Goal: Task Accomplishment & Management: Use online tool/utility

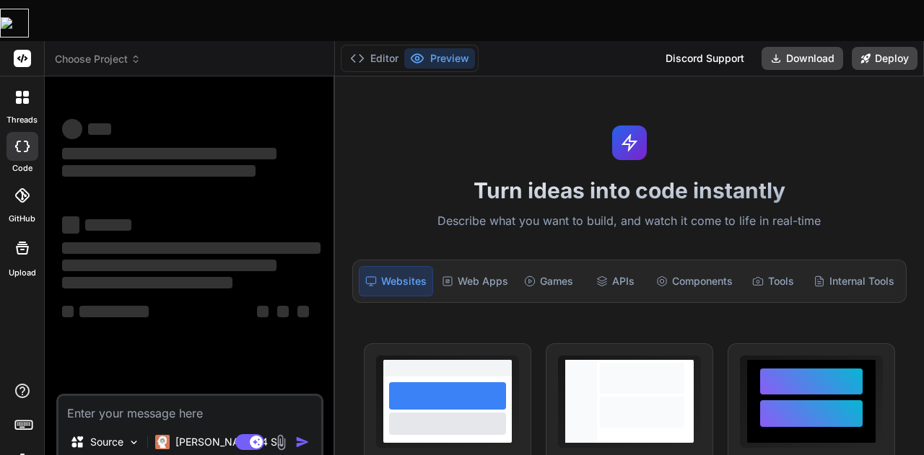
click at [23, 449] on img at bounding box center [22, 461] width 25 height 25
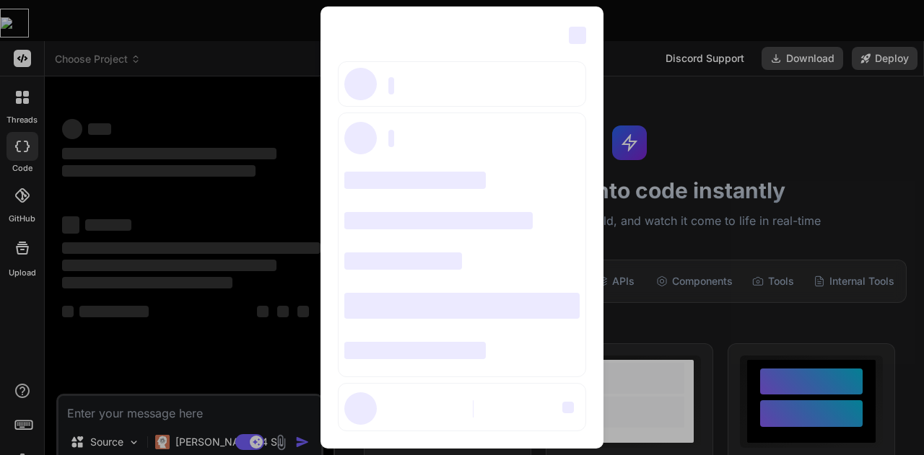
click at [238, 71] on div "‌ ‌ ‌ ‌ ‌ ‌ ‌ ‌ ‌ ‌ ‌ ‌ ‌ ‌ ‌" at bounding box center [462, 227] width 924 height 455
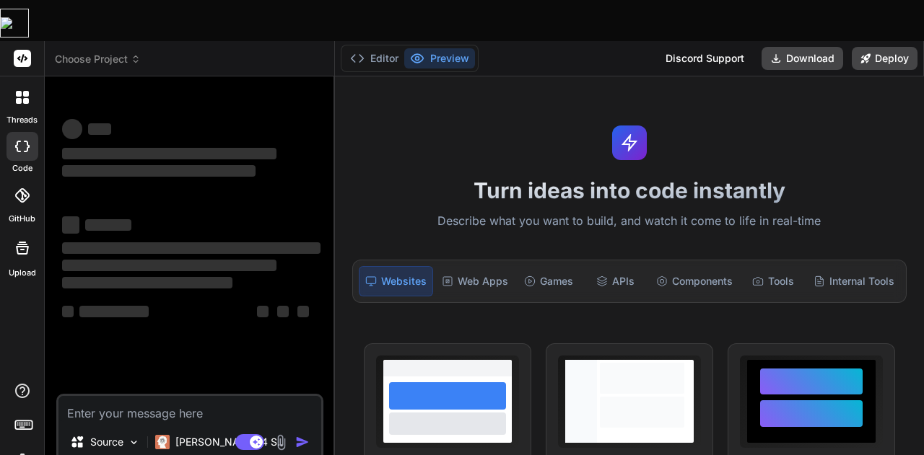
click at [22, 449] on img at bounding box center [22, 461] width 25 height 25
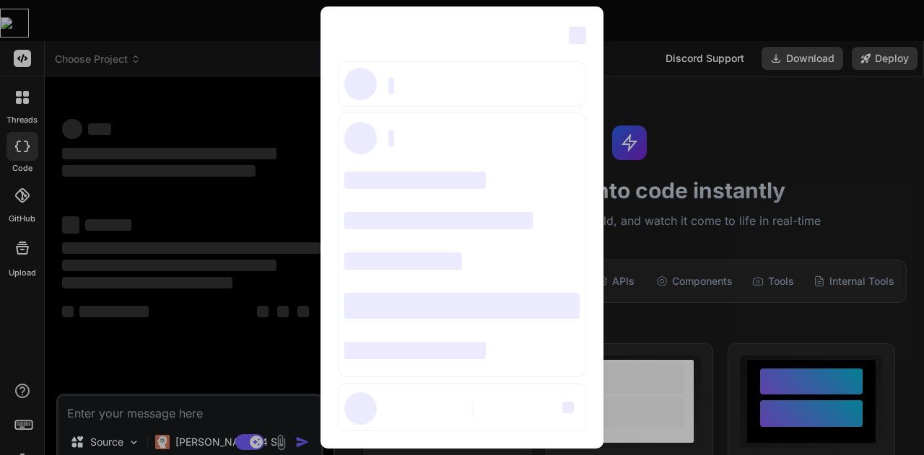
click at [30, 56] on div "‌ ‌ ‌ ‌ ‌ ‌ ‌ ‌ ‌ ‌ ‌ ‌ ‌ ‌ ‌" at bounding box center [462, 227] width 924 height 455
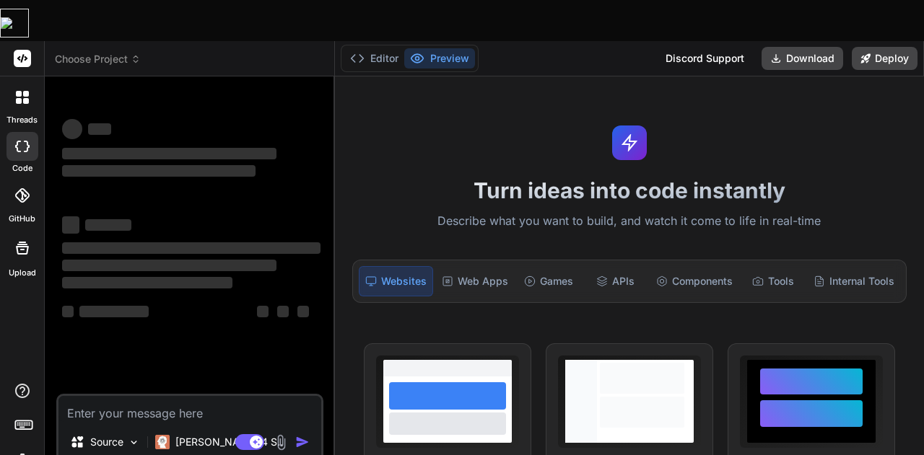
click at [30, 82] on div at bounding box center [22, 97] width 30 height 30
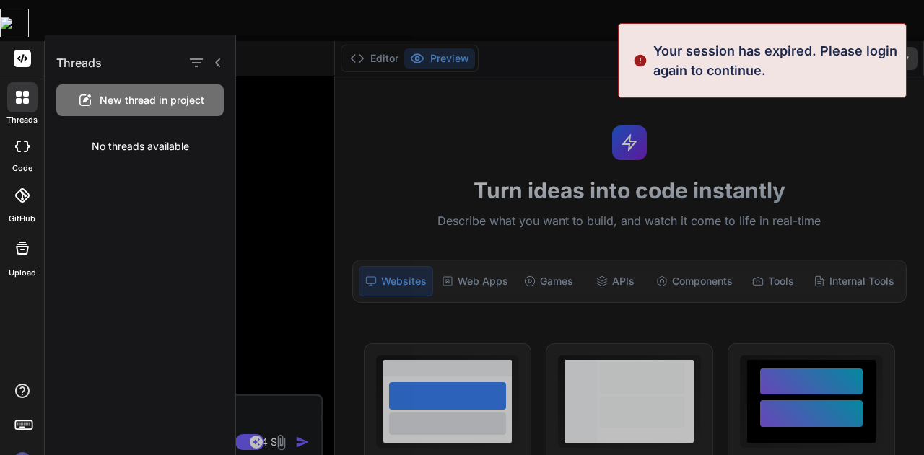
scroll to position [27, 0]
click at [28, 449] on img at bounding box center [22, 461] width 25 height 25
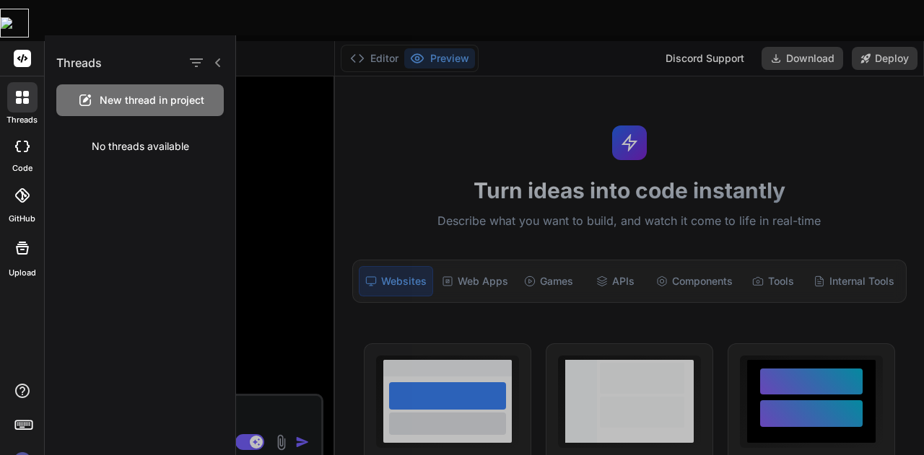
click at [676, 236] on div at bounding box center [580, 245] width 688 height 420
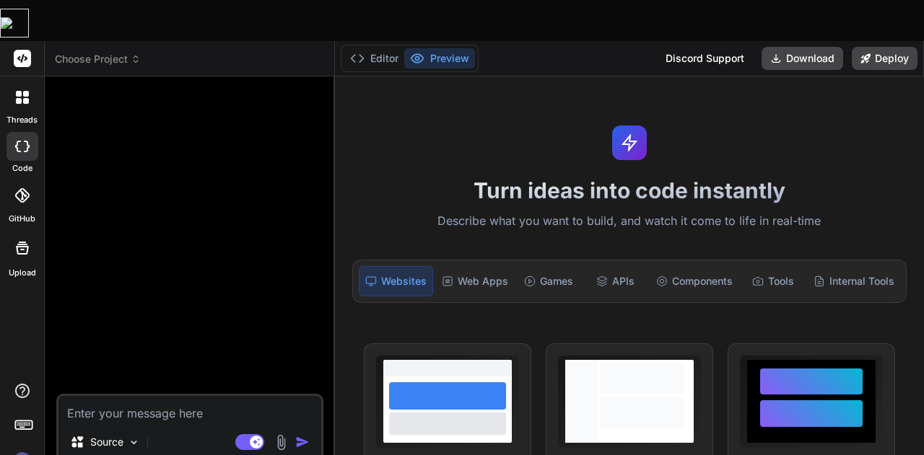
click at [676, 266] on div "Components" at bounding box center [694, 281] width 88 height 30
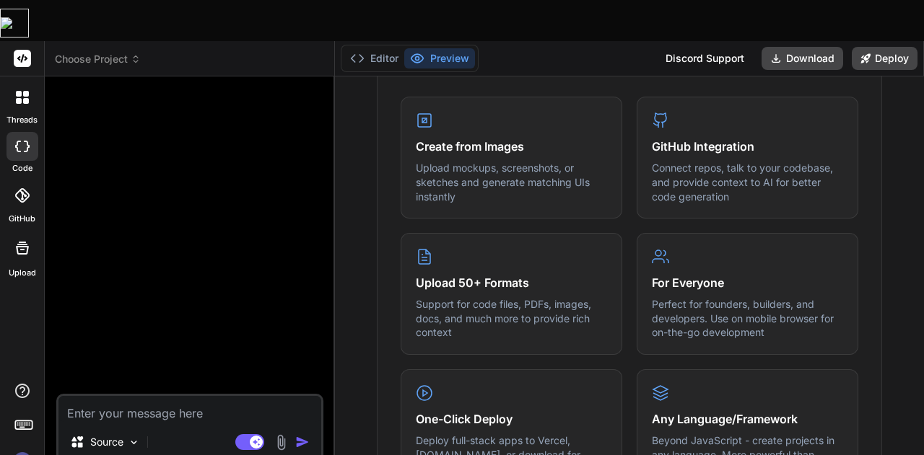
scroll to position [596, 0]
click at [27, 91] on icon at bounding box center [26, 94] width 6 height 6
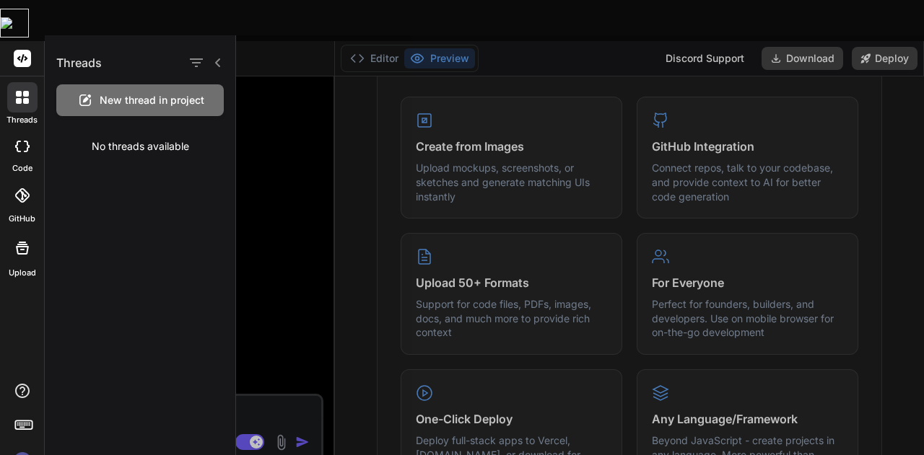
click at [14, 41] on div at bounding box center [22, 58] width 44 height 35
click at [27, 50] on rect at bounding box center [22, 58] width 17 height 17
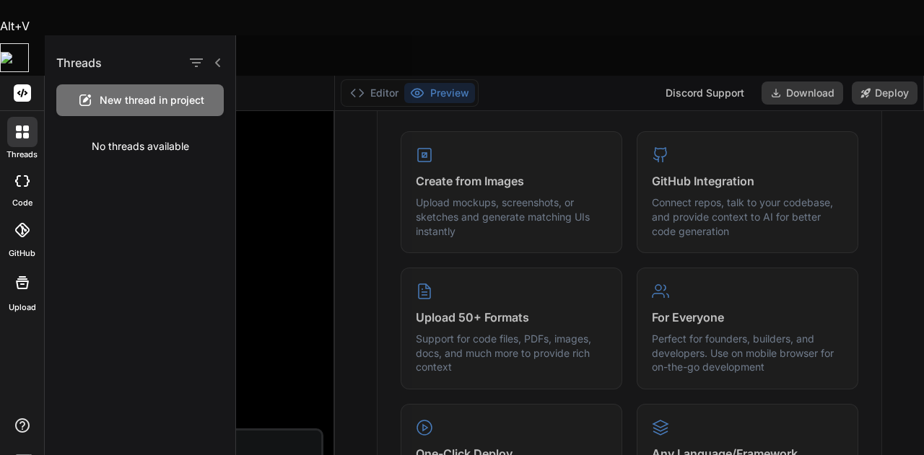
click at [219, 61] on icon at bounding box center [218, 63] width 12 height 12
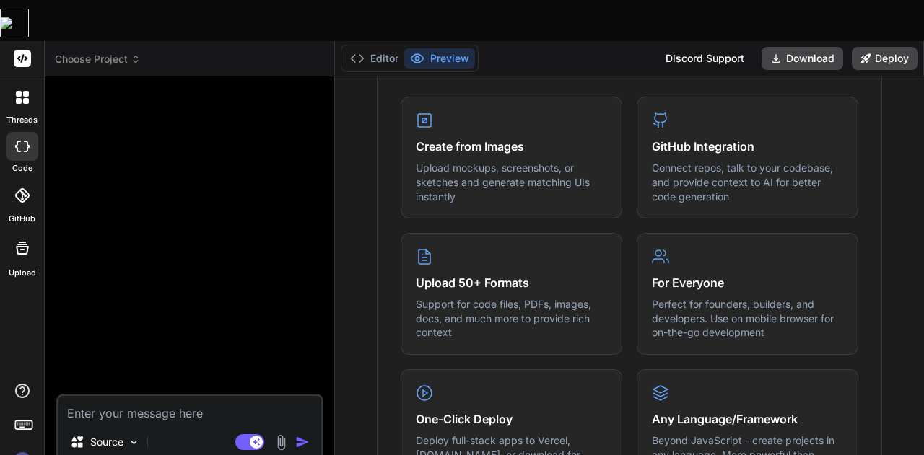
click at [82, 52] on span "Choose Project" at bounding box center [98, 59] width 86 height 14
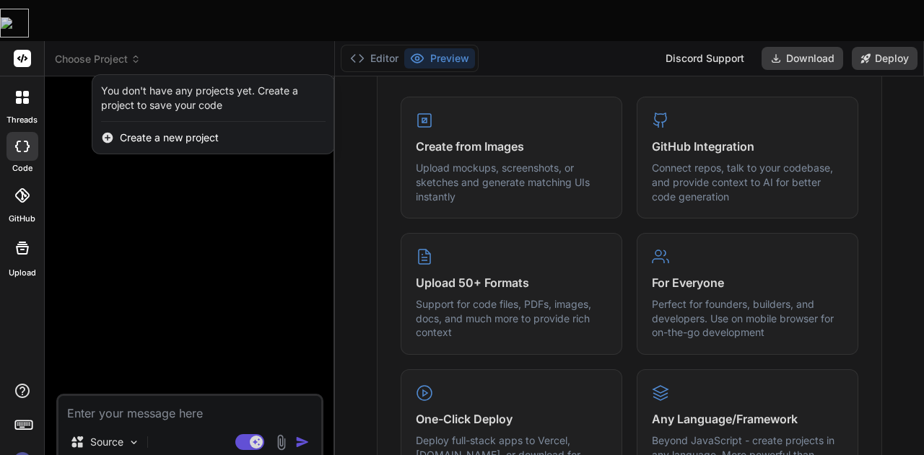
click at [121, 131] on span "Create a new project" at bounding box center [169, 138] width 99 height 14
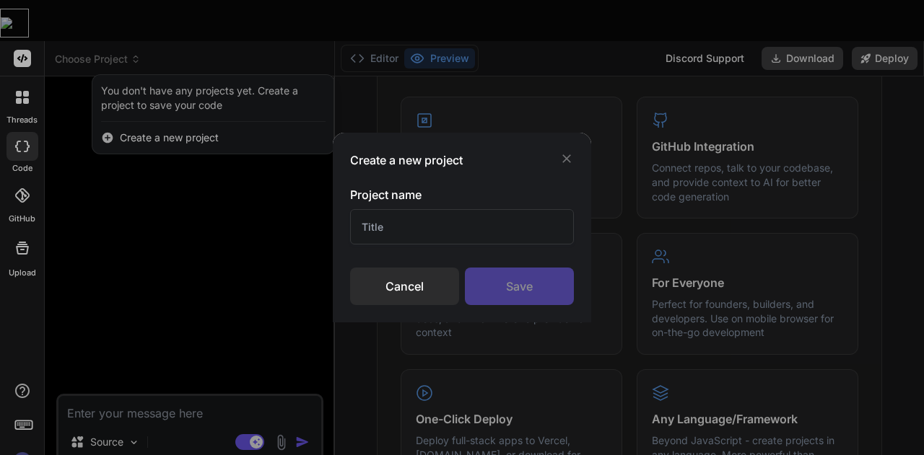
click at [409, 222] on input "text" at bounding box center [462, 226] width 224 height 35
click at [31, 429] on div "Create a new project Project name Cancel Save" at bounding box center [462, 227] width 924 height 455
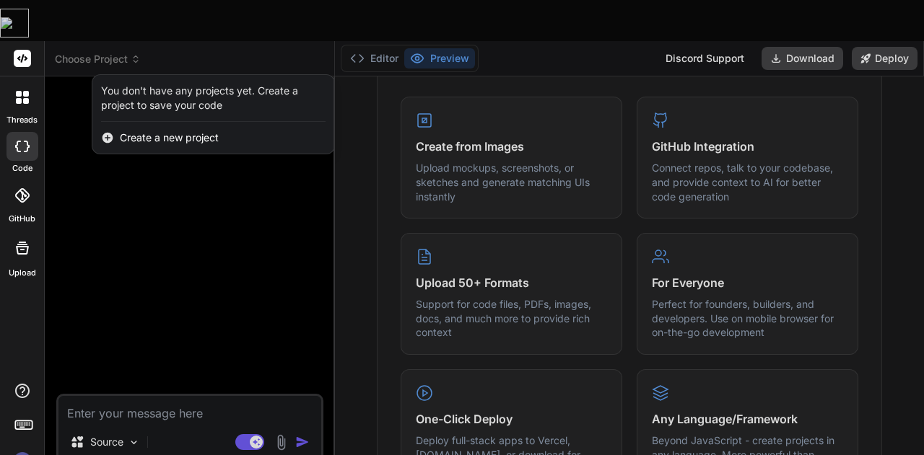
click at [126, 406] on div at bounding box center [462, 227] width 924 height 455
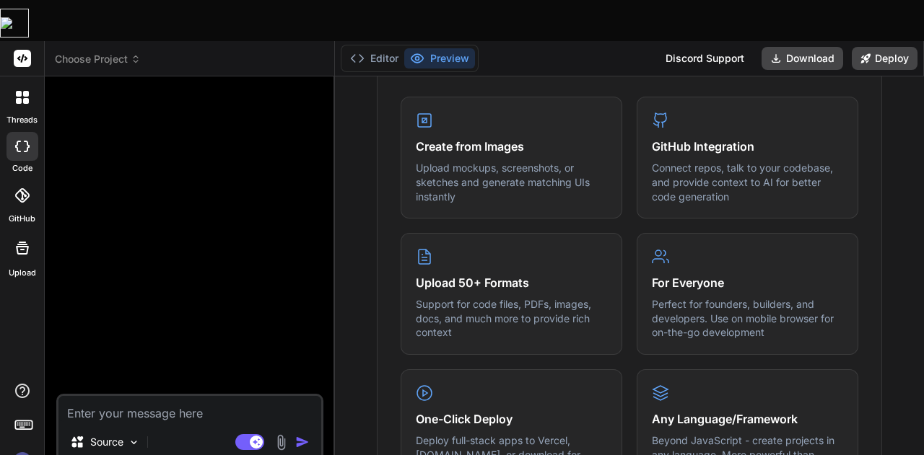
click at [126, 428] on div "Source" at bounding box center [105, 442] width 82 height 29
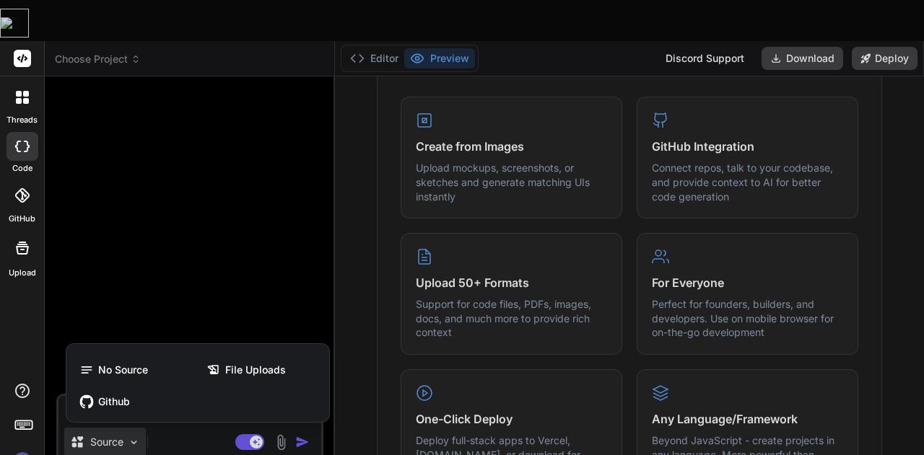
click at [142, 164] on div at bounding box center [462, 227] width 924 height 455
type textarea "x"
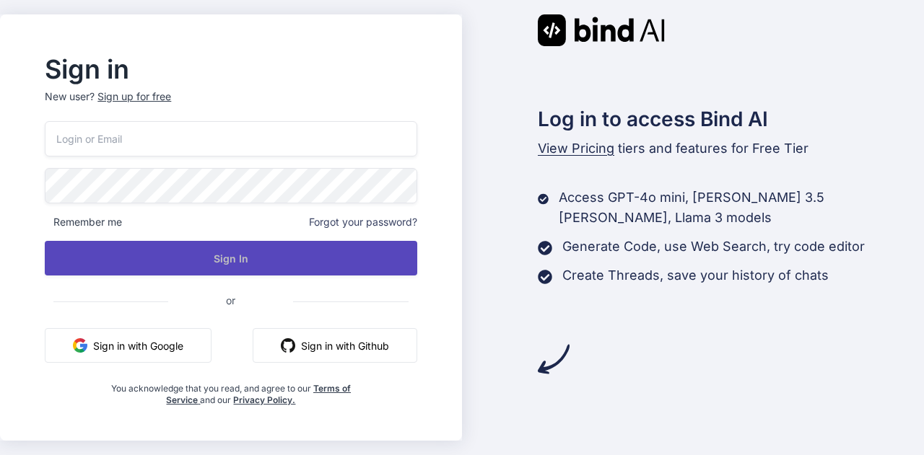
type input "[EMAIL_ADDRESS][DOMAIN_NAME]"
click at [141, 253] on button "Sign In" at bounding box center [231, 258] width 372 height 35
click at [248, 258] on button "Sign In" at bounding box center [231, 258] width 372 height 35
